Goal: Use online tool/utility

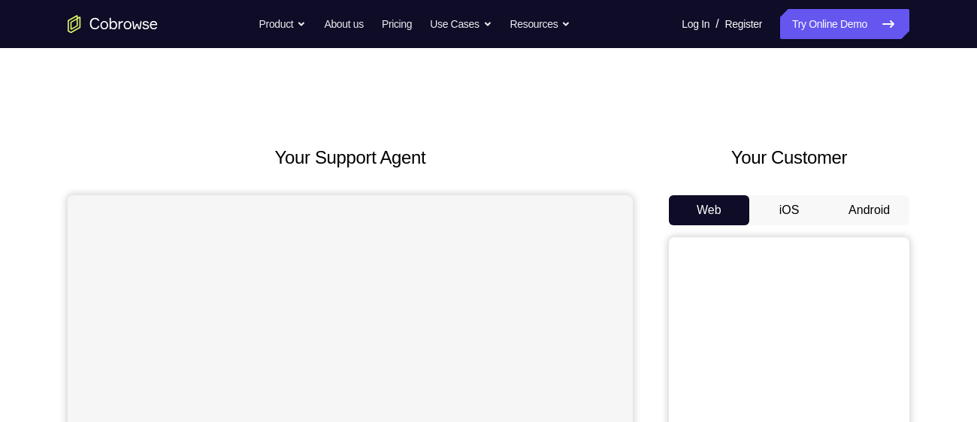
click at [880, 205] on button "Android" at bounding box center [869, 210] width 80 height 30
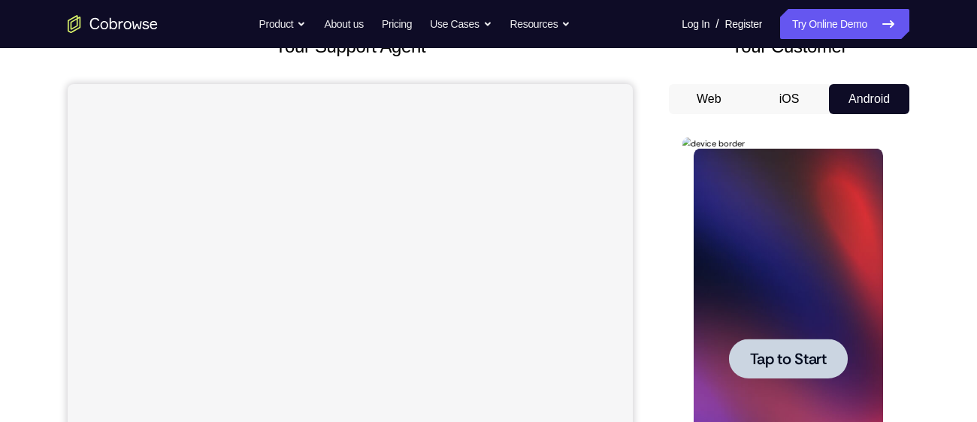
click at [784, 357] on span "Tap to Start" at bounding box center [788, 359] width 77 height 15
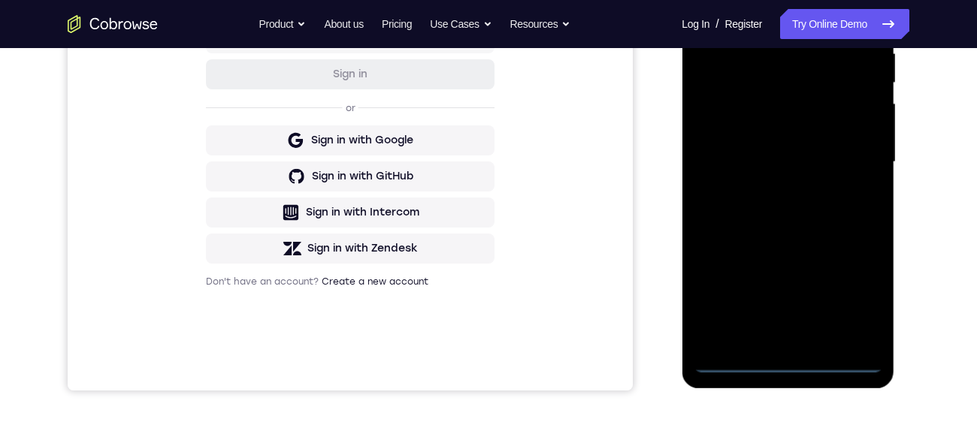
scroll to position [311, 0]
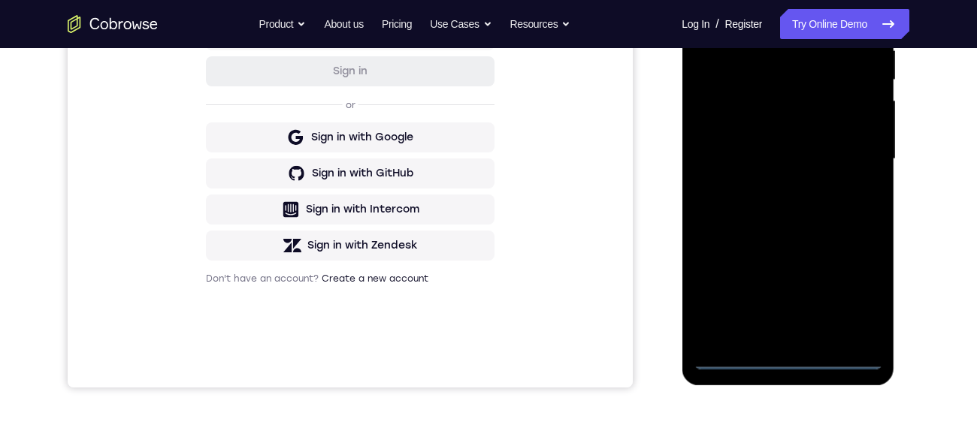
click at [792, 362] on div at bounding box center [787, 159] width 189 height 421
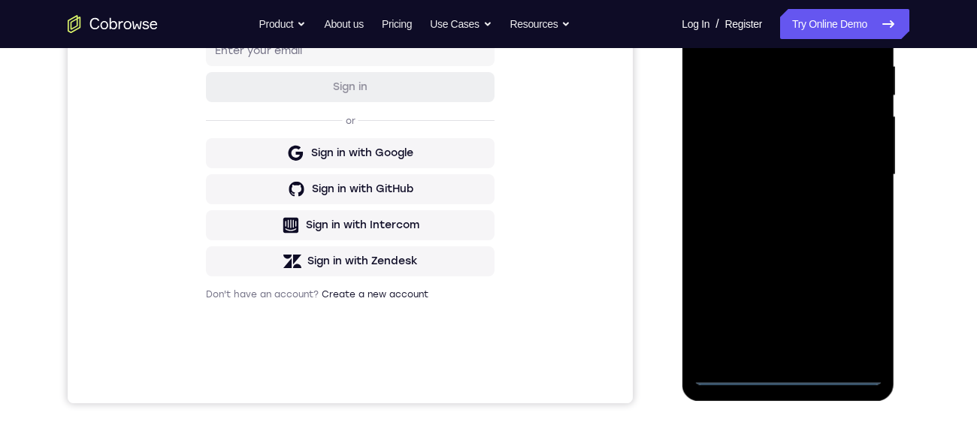
click at [856, 319] on div at bounding box center [787, 175] width 189 height 421
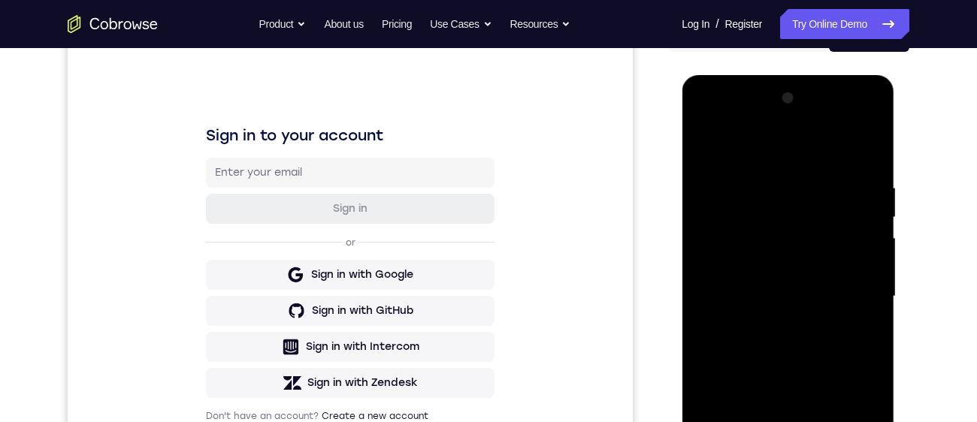
scroll to position [172, 0]
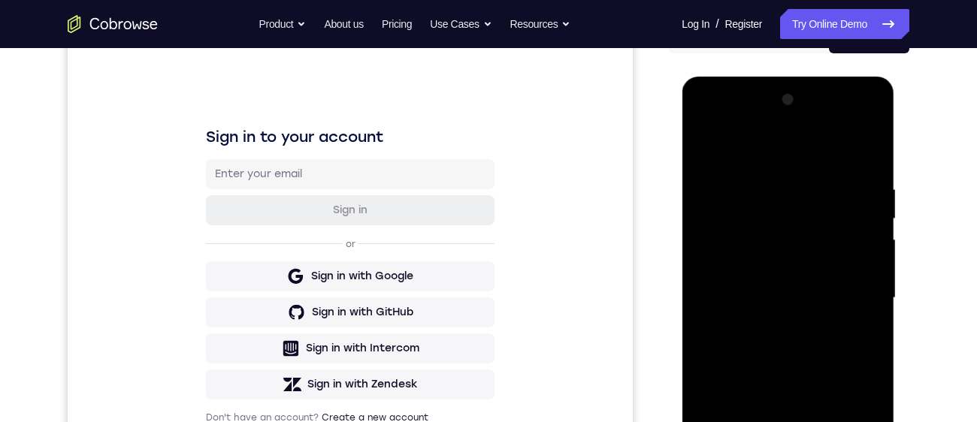
click at [755, 158] on div at bounding box center [787, 298] width 189 height 421
click at [855, 298] on div at bounding box center [787, 298] width 189 height 421
click at [777, 327] on div at bounding box center [787, 298] width 189 height 421
click at [793, 285] on div at bounding box center [787, 298] width 189 height 421
click at [736, 271] on div at bounding box center [787, 298] width 189 height 421
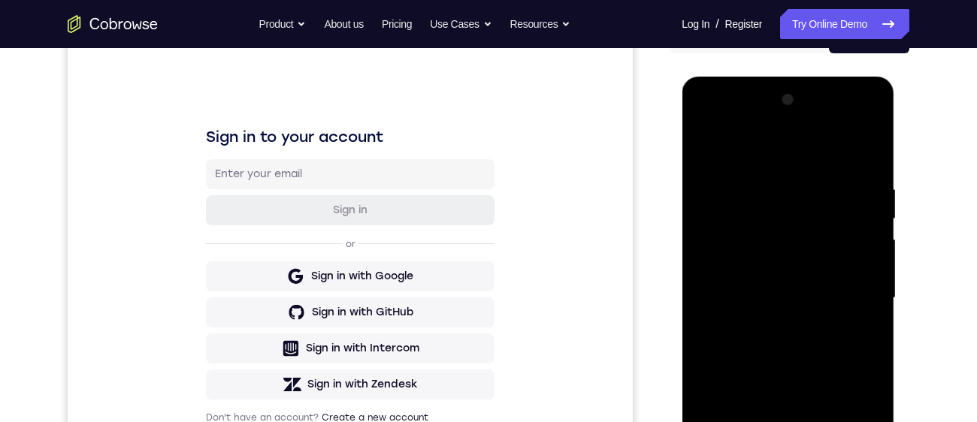
drag, startPoint x: 782, startPoint y: 295, endPoint x: 1588, endPoint y: 245, distance: 807.5
click at [782, 295] on div at bounding box center [787, 298] width 189 height 421
click at [780, 350] on div at bounding box center [787, 298] width 189 height 421
click at [865, 164] on div at bounding box center [787, 298] width 189 height 421
